Goal: Information Seeking & Learning: Learn about a topic

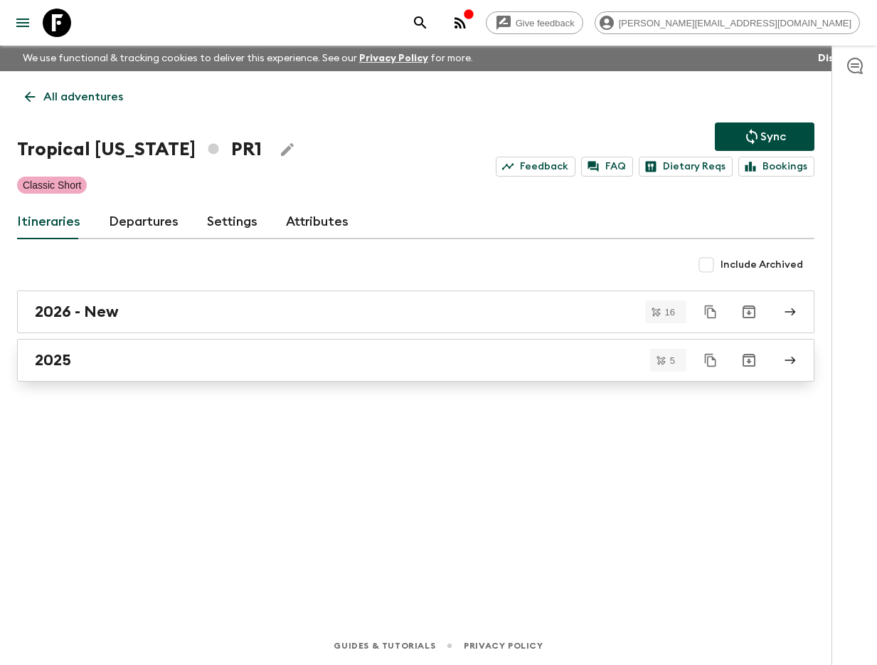
click at [215, 374] on link "2025" at bounding box center [416, 360] width 798 height 43
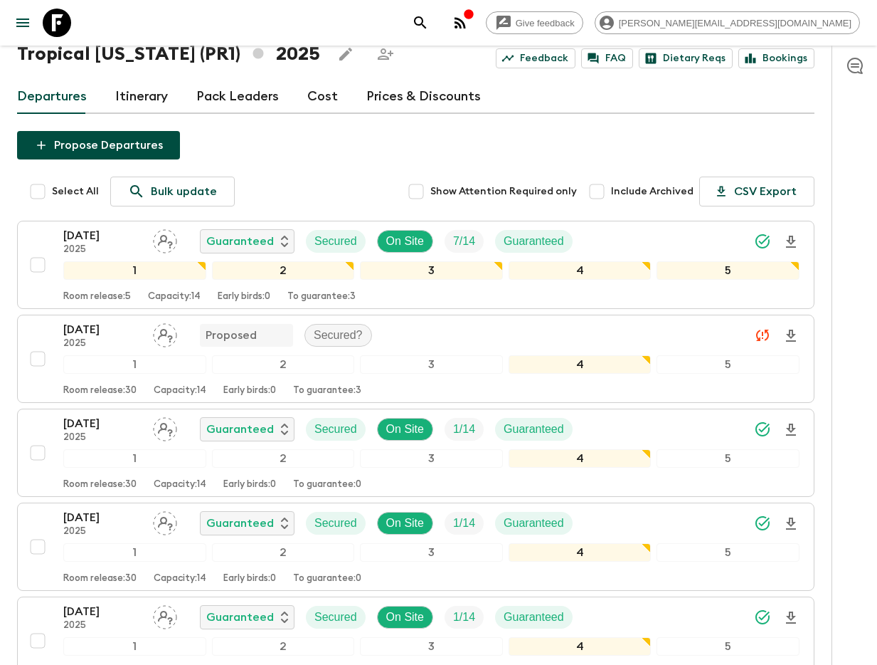
scroll to position [81, 0]
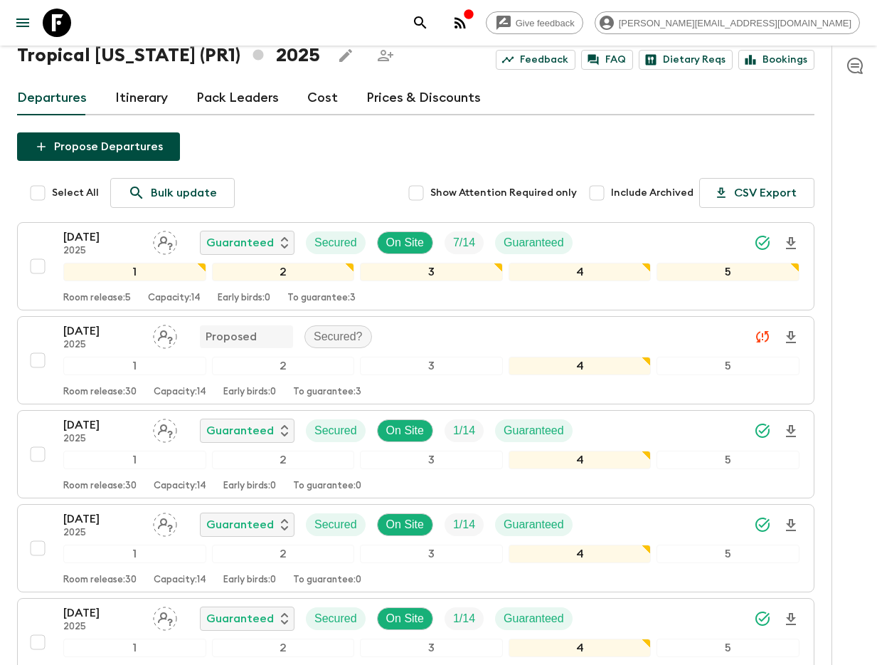
click at [85, 236] on p "[DATE]" at bounding box center [102, 236] width 78 height 17
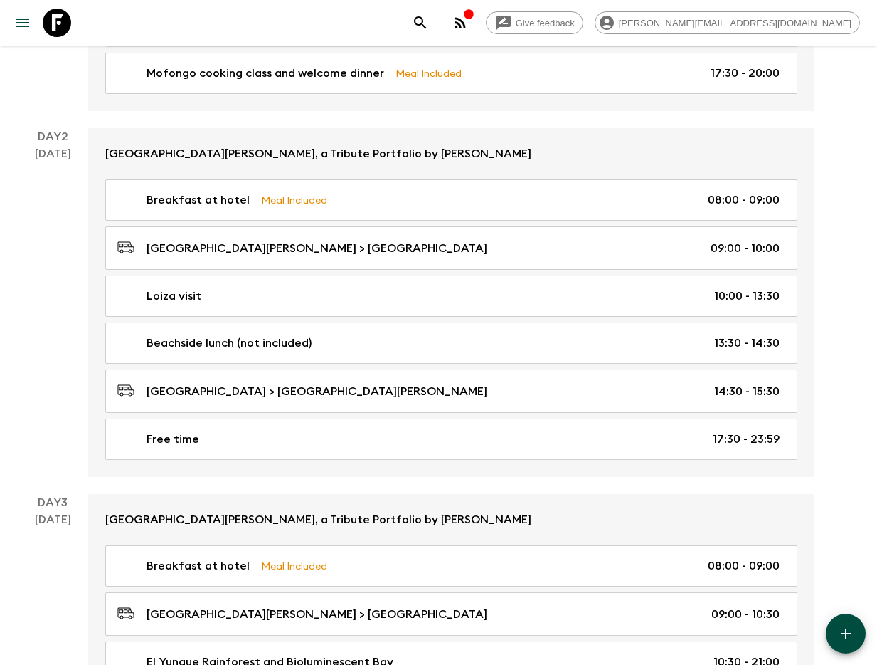
scroll to position [416, 0]
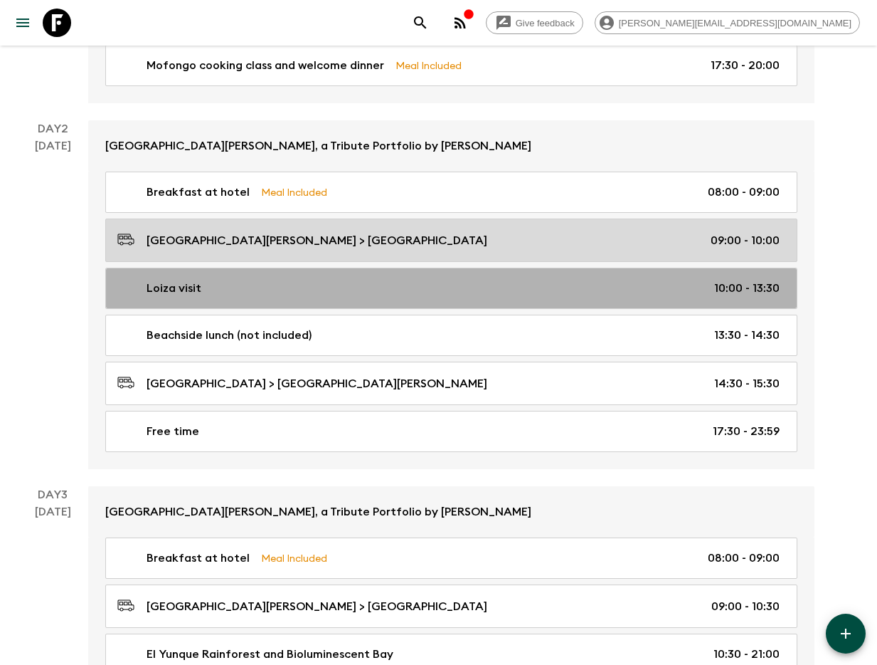
drag, startPoint x: 194, startPoint y: 278, endPoint x: 144, endPoint y: 282, distance: 49.3
click at [194, 280] on p "Loiza visit" at bounding box center [174, 288] width 55 height 17
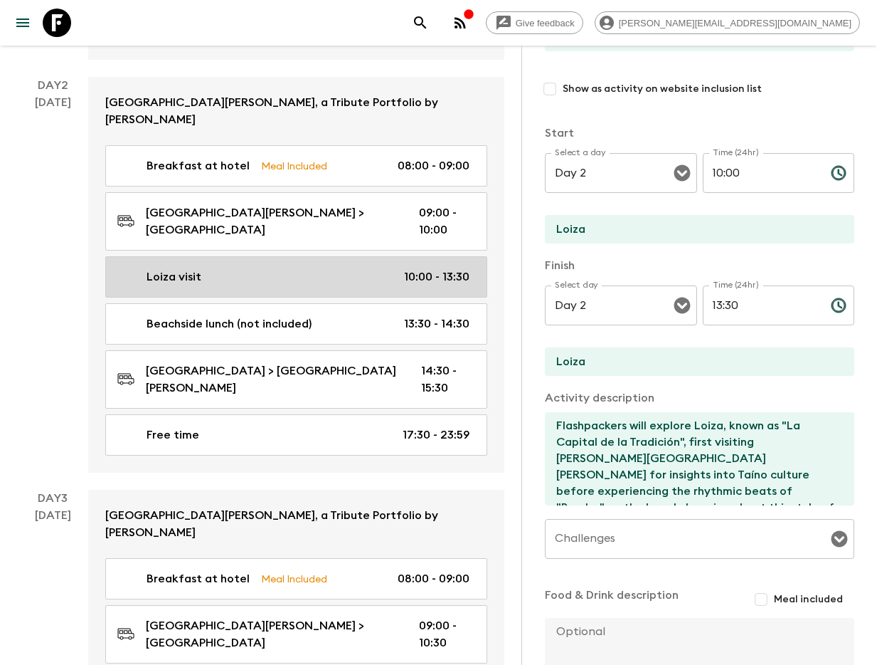
scroll to position [519, 0]
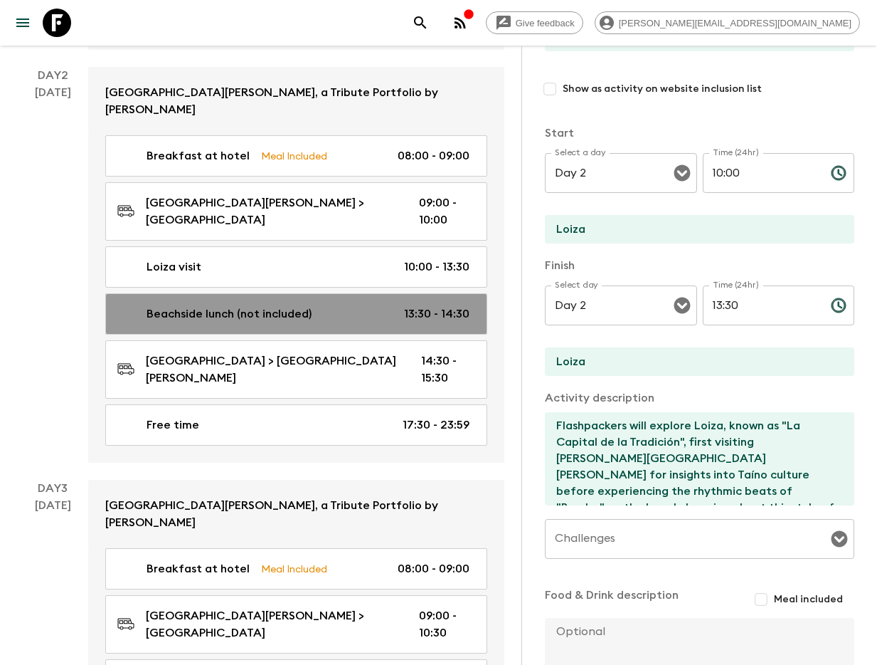
click at [191, 305] on p "Beachside lunch (not included)" at bounding box center [229, 313] width 165 height 17
type input "Beachside lunch (not included)"
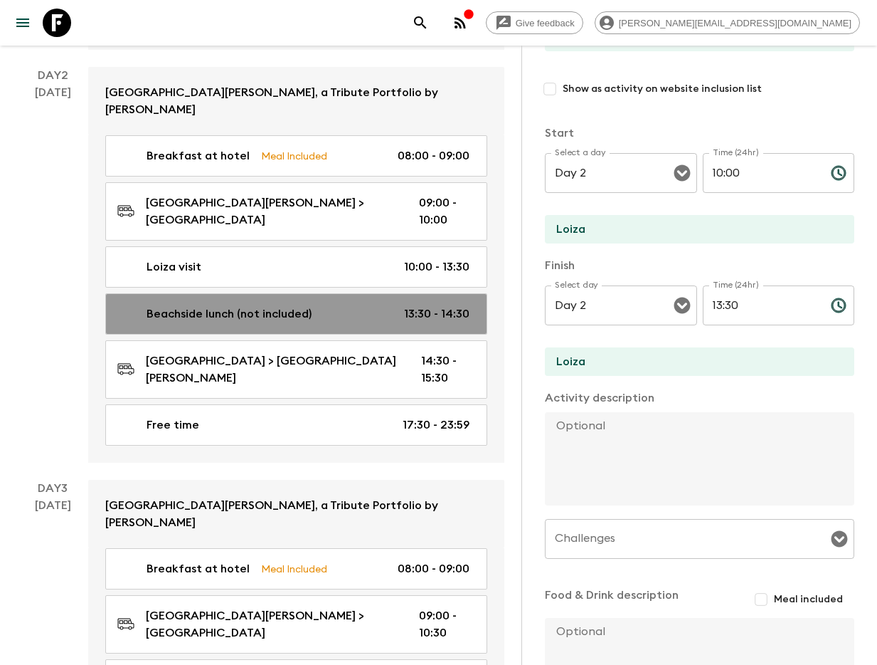
type input "13:30"
type input "14:30"
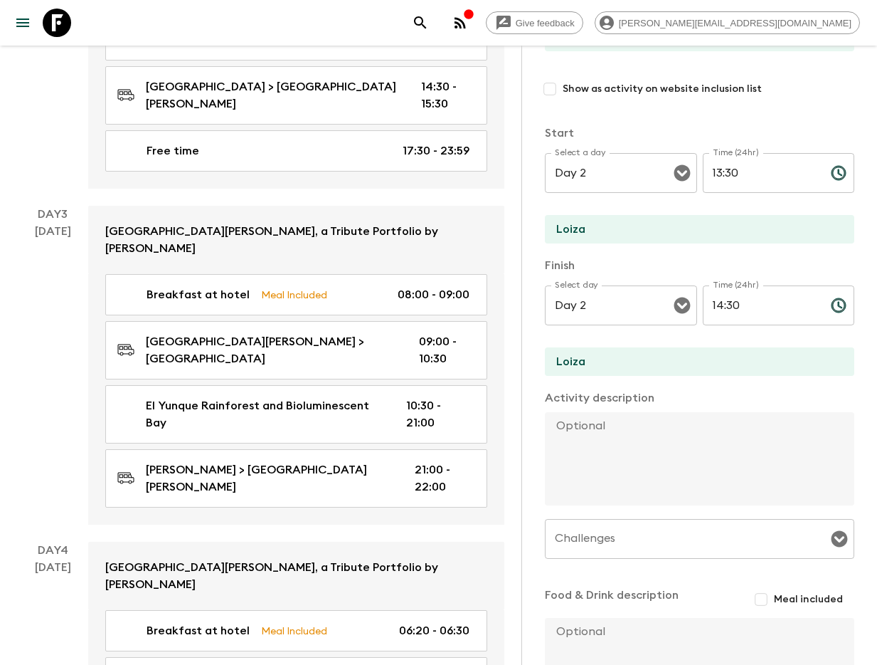
scroll to position [795, 0]
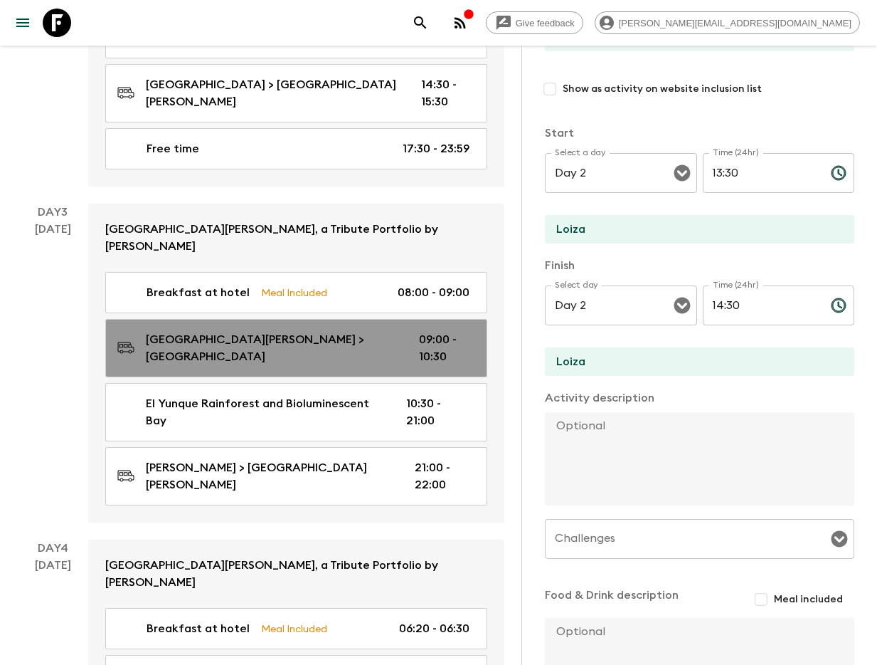
click at [248, 319] on link "[GEOGRAPHIC_DATA][PERSON_NAME] > [GEOGRAPHIC_DATA] 09:00 - 10:30" at bounding box center [296, 348] width 382 height 58
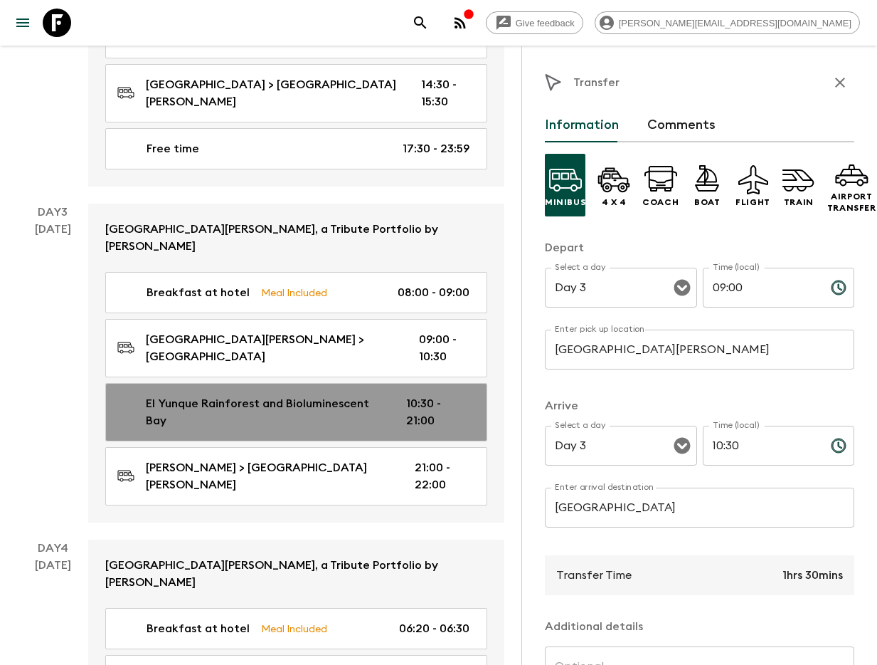
click at [204, 395] on p "El Yunque Rainforest and Bioluminescent Bay" at bounding box center [265, 412] width 238 height 34
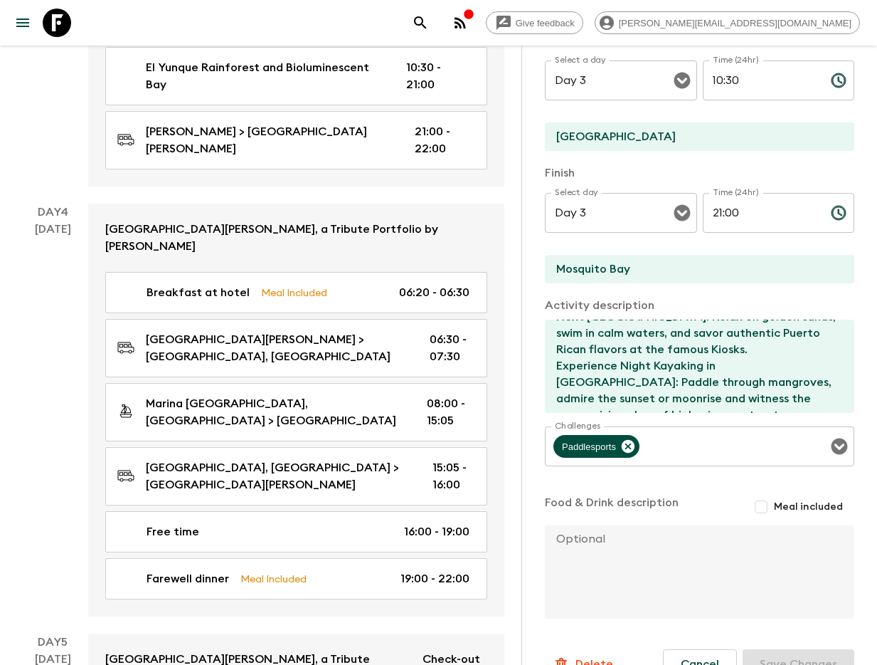
scroll to position [1141, 0]
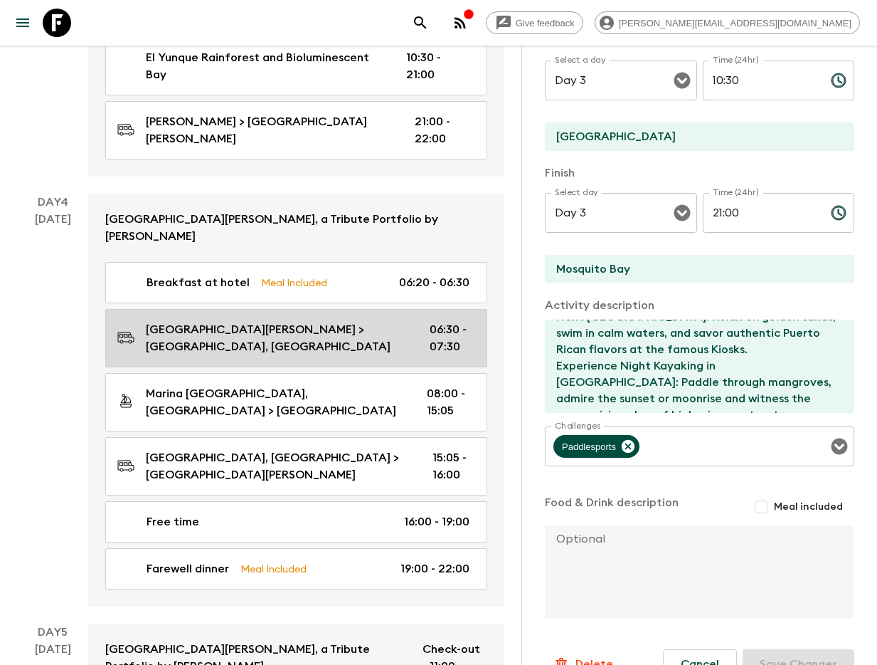
click at [265, 321] on p "[GEOGRAPHIC_DATA][PERSON_NAME] > [GEOGRAPHIC_DATA], [GEOGRAPHIC_DATA]" at bounding box center [276, 338] width 261 height 34
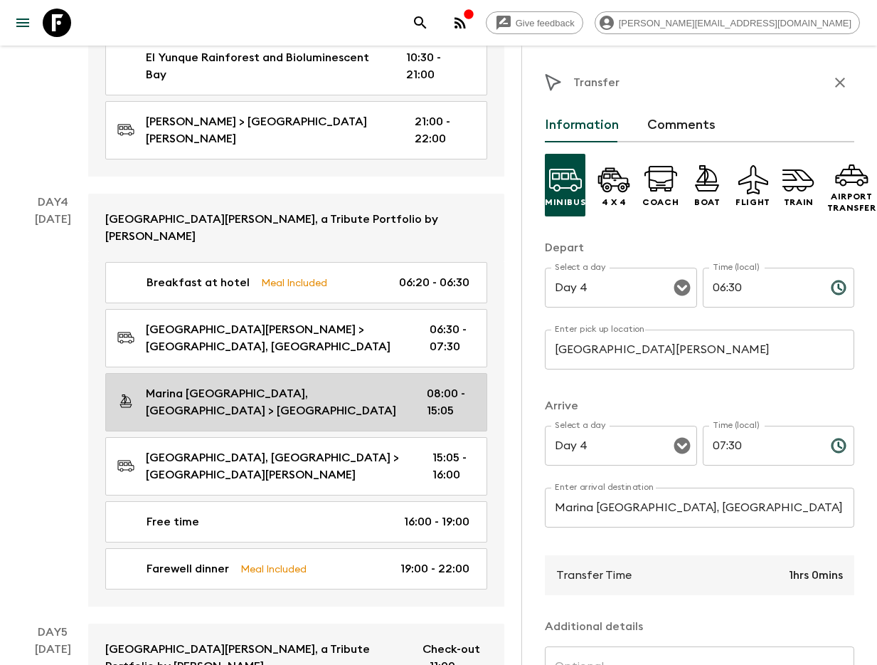
click at [253, 385] on p "Marina [GEOGRAPHIC_DATA], [GEOGRAPHIC_DATA] > [GEOGRAPHIC_DATA]" at bounding box center [275, 402] width 258 height 34
type input "Marina [GEOGRAPHIC_DATA], [GEOGRAPHIC_DATA]"
type input "[GEOGRAPHIC_DATA]"
type textarea "You’ll set sail aboard a catamaran to the island, where you can relax on beauti…"
type input "08:00"
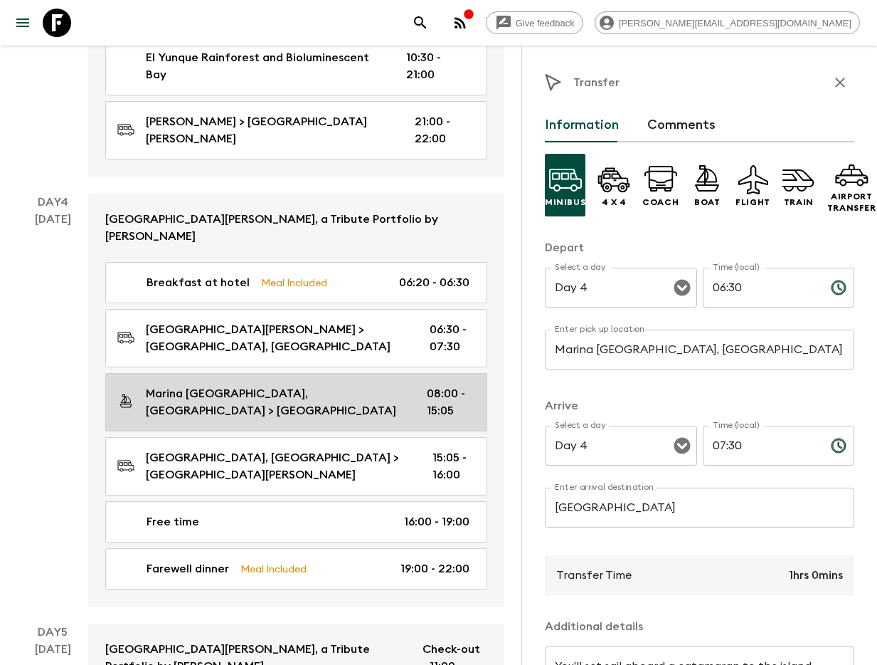
type input "15:05"
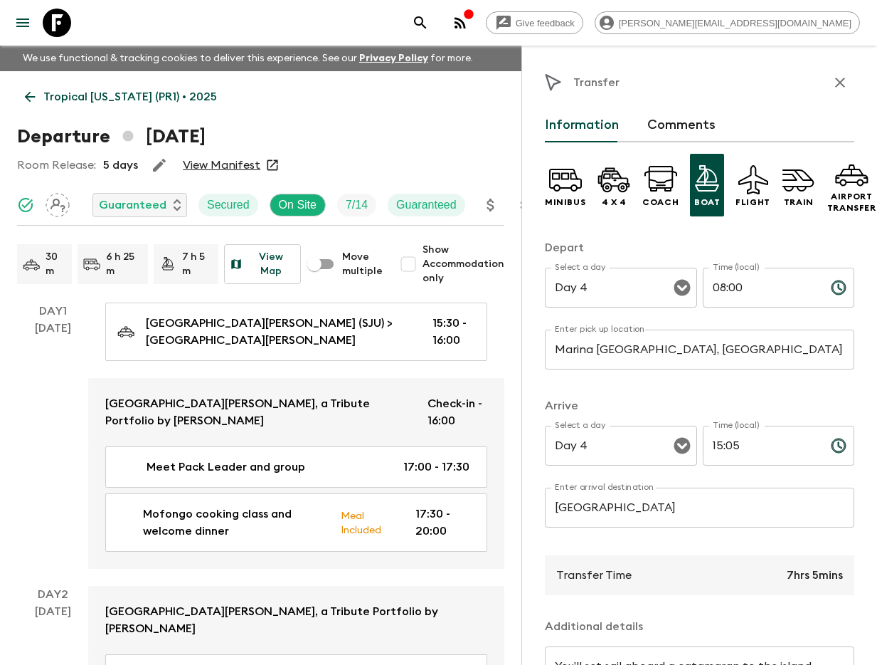
drag, startPoint x: 839, startPoint y: 84, endPoint x: 795, endPoint y: 95, distance: 45.6
click at [839, 84] on icon "button" at bounding box center [840, 83] width 10 height 10
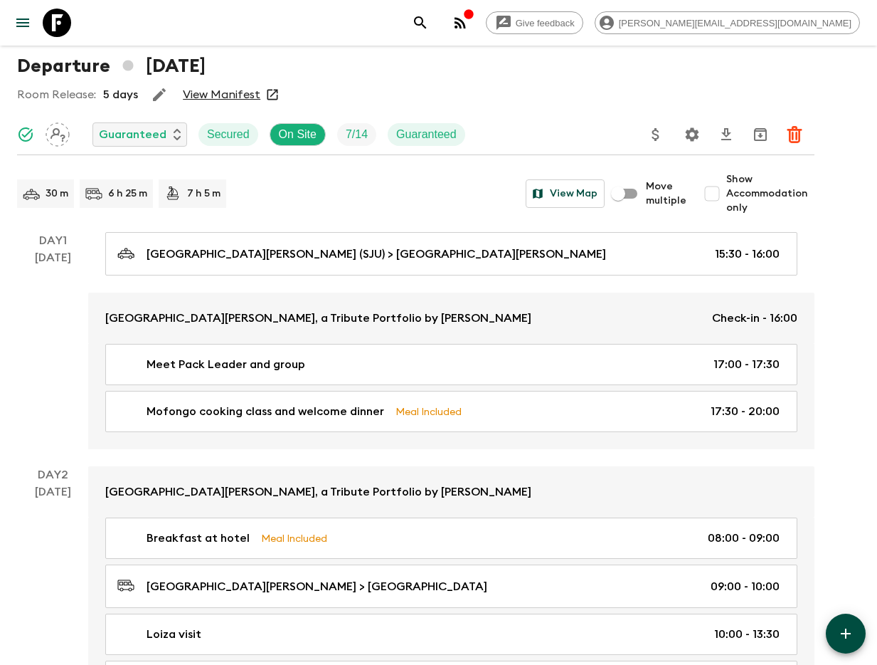
scroll to position [70, 0]
